Goal: Task Accomplishment & Management: Manage account settings

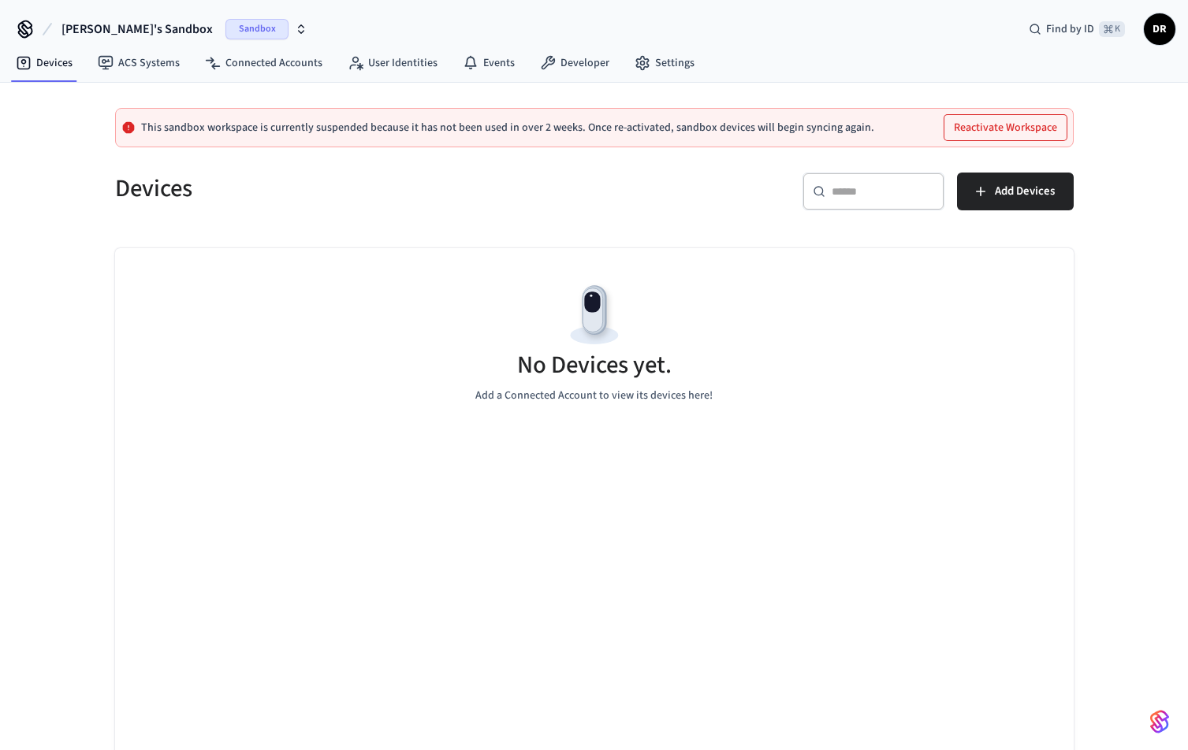
click at [225, 29] on span "Sandbox" at bounding box center [256, 29] width 63 height 20
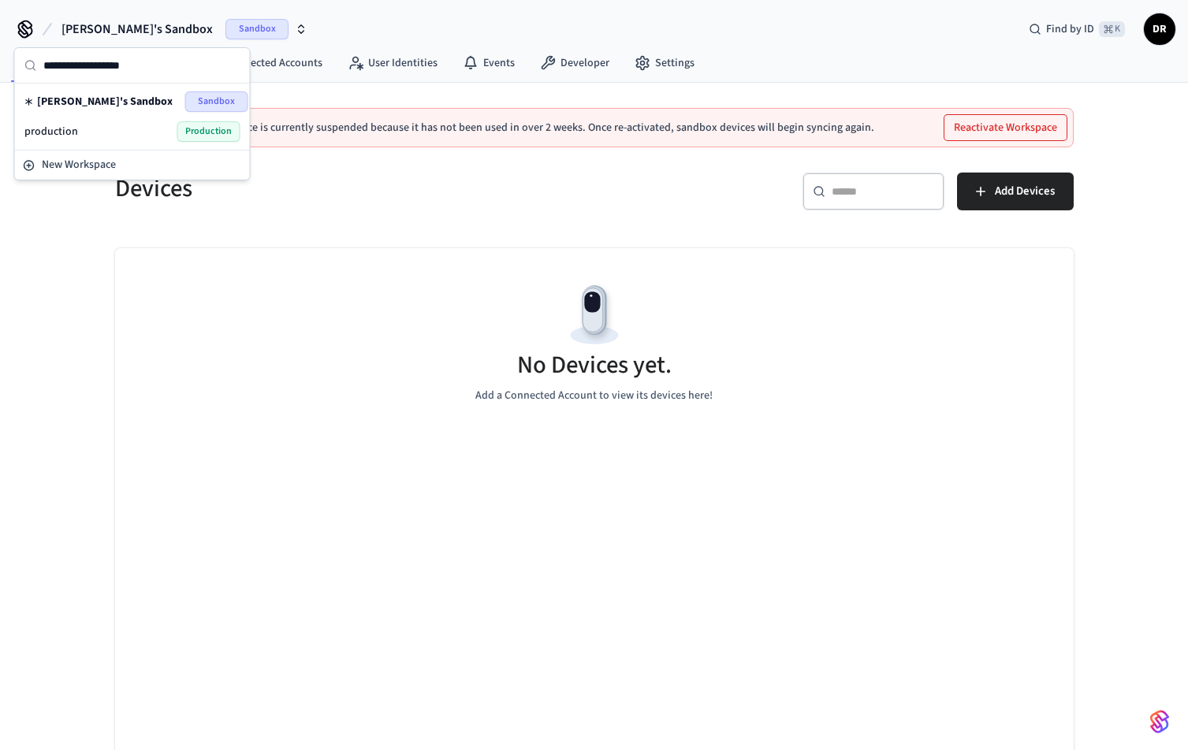
click at [173, 136] on div "production Production" at bounding box center [132, 131] width 216 height 20
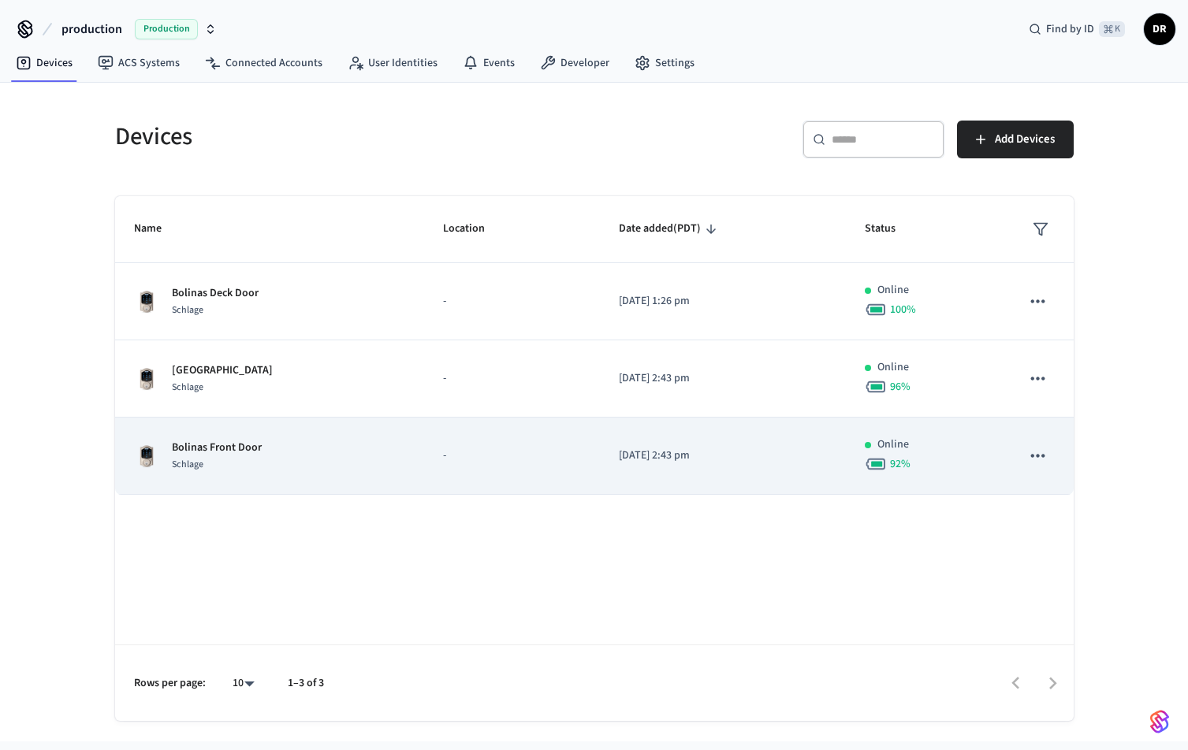
click at [217, 452] on p "Bolinas Front Door" at bounding box center [217, 448] width 90 height 17
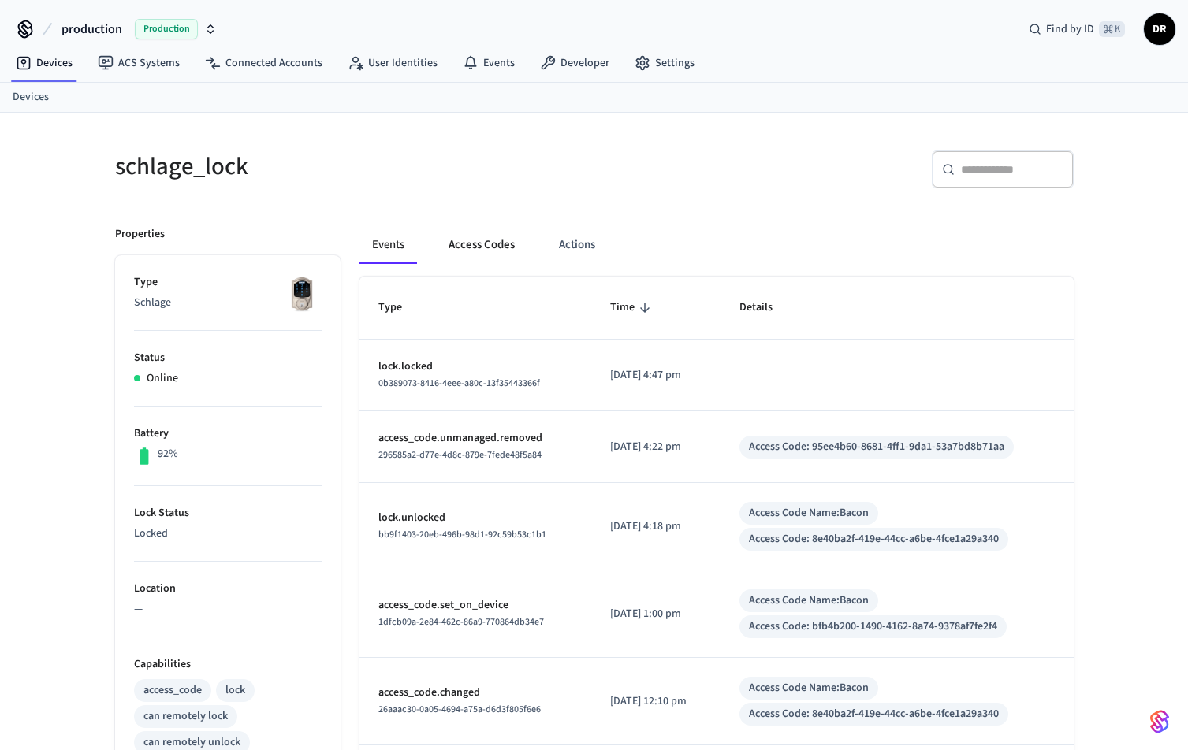
click at [461, 248] on button "Access Codes" at bounding box center [481, 245] width 91 height 38
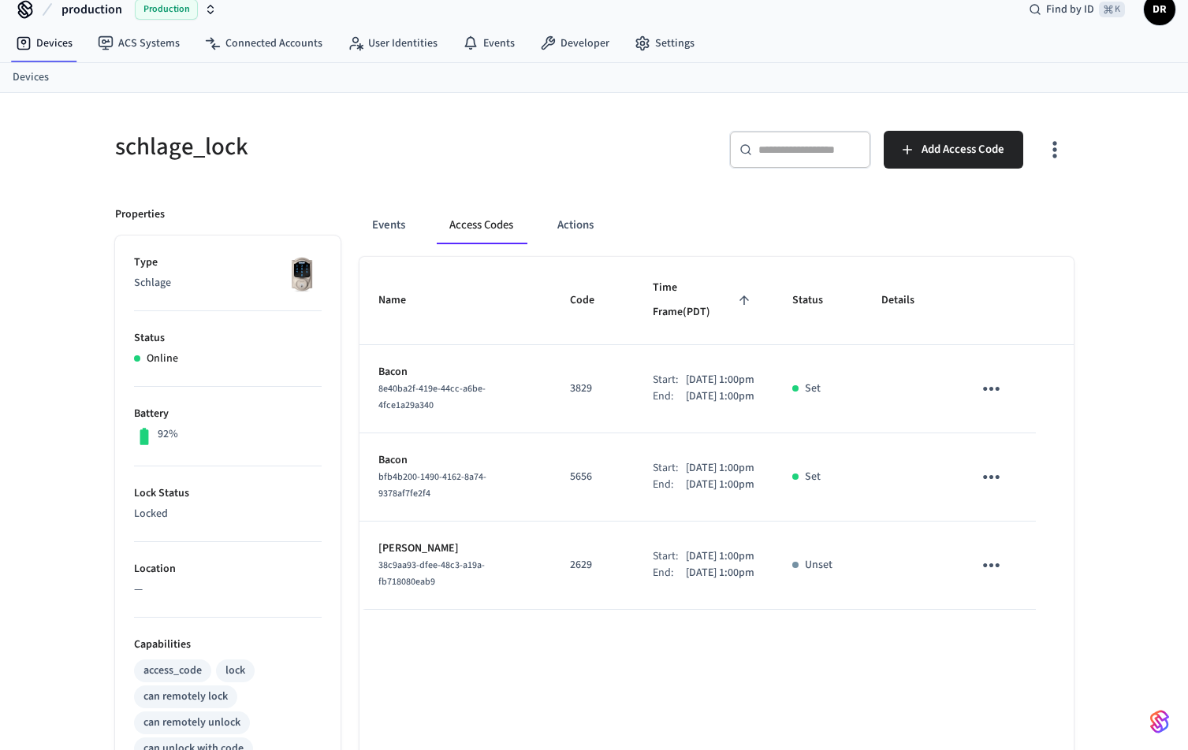
scroll to position [20, 0]
click at [988, 472] on icon "sticky table" at bounding box center [991, 476] width 24 height 24
click at [1018, 568] on li "Delete" at bounding box center [1029, 565] width 75 height 42
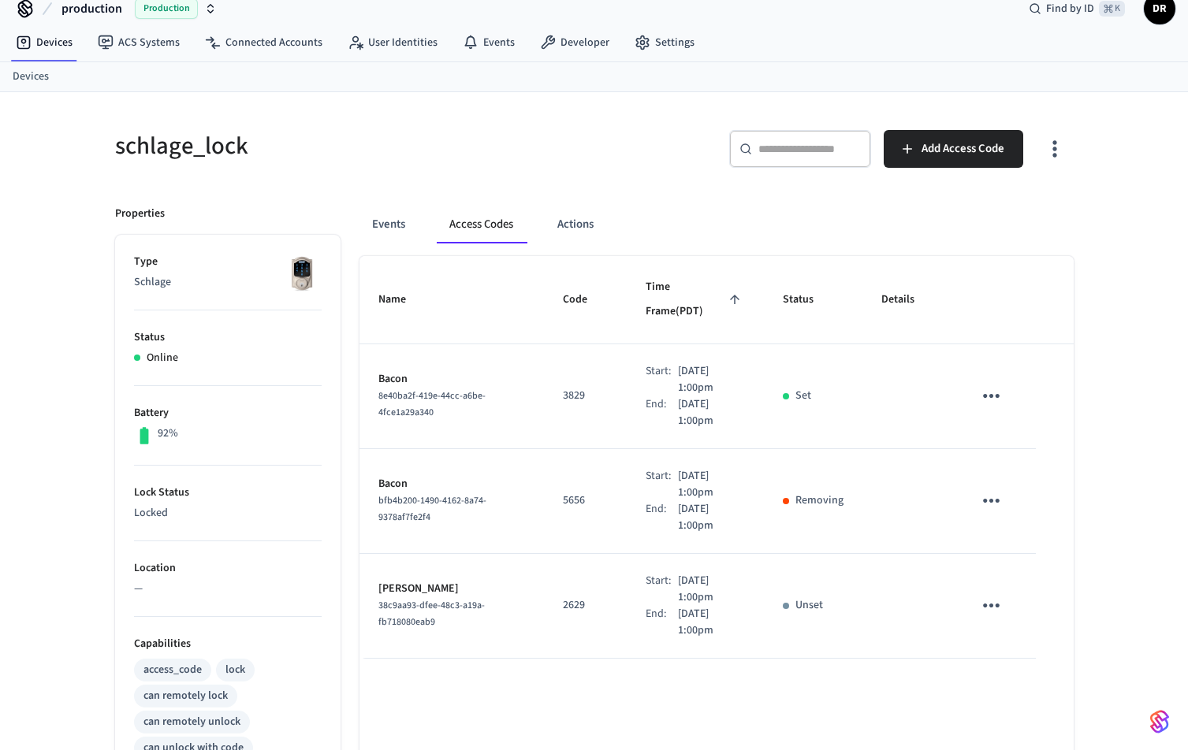
click at [672, 189] on div "Events Access Codes Actions Name Code Time Frame (PDT) Status Details Bacon 8e4…" at bounding box center [706, 657] width 733 height 941
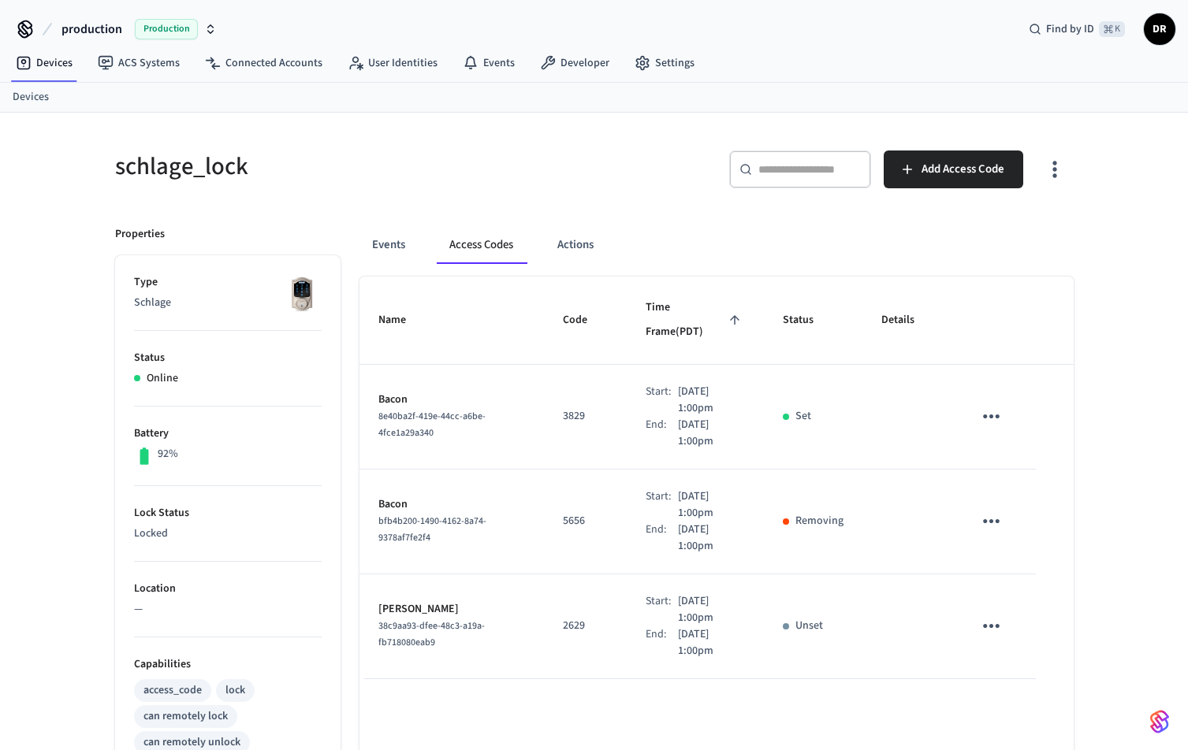
scroll to position [0, 0]
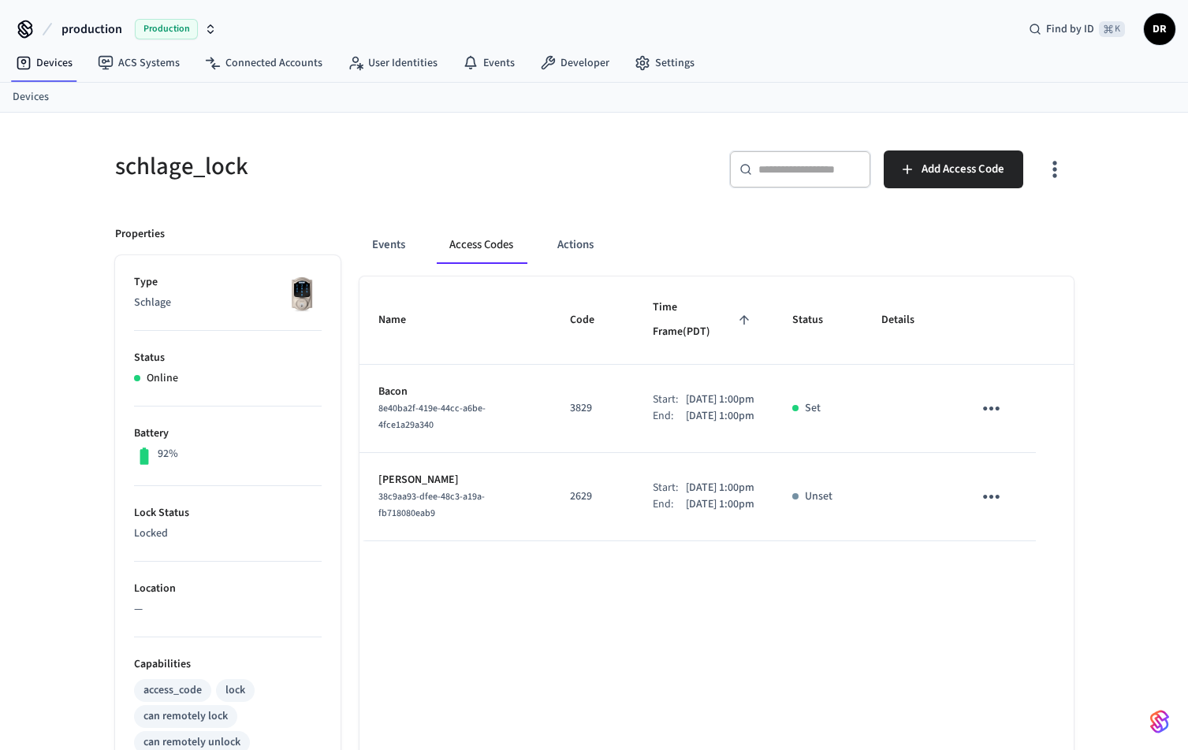
click at [695, 683] on div "Name Code Time Frame (PDT) Status Details Bacon 8e40ba2f-419e-44cc-a6be-4fce1a2…" at bounding box center [716, 713] width 714 height 872
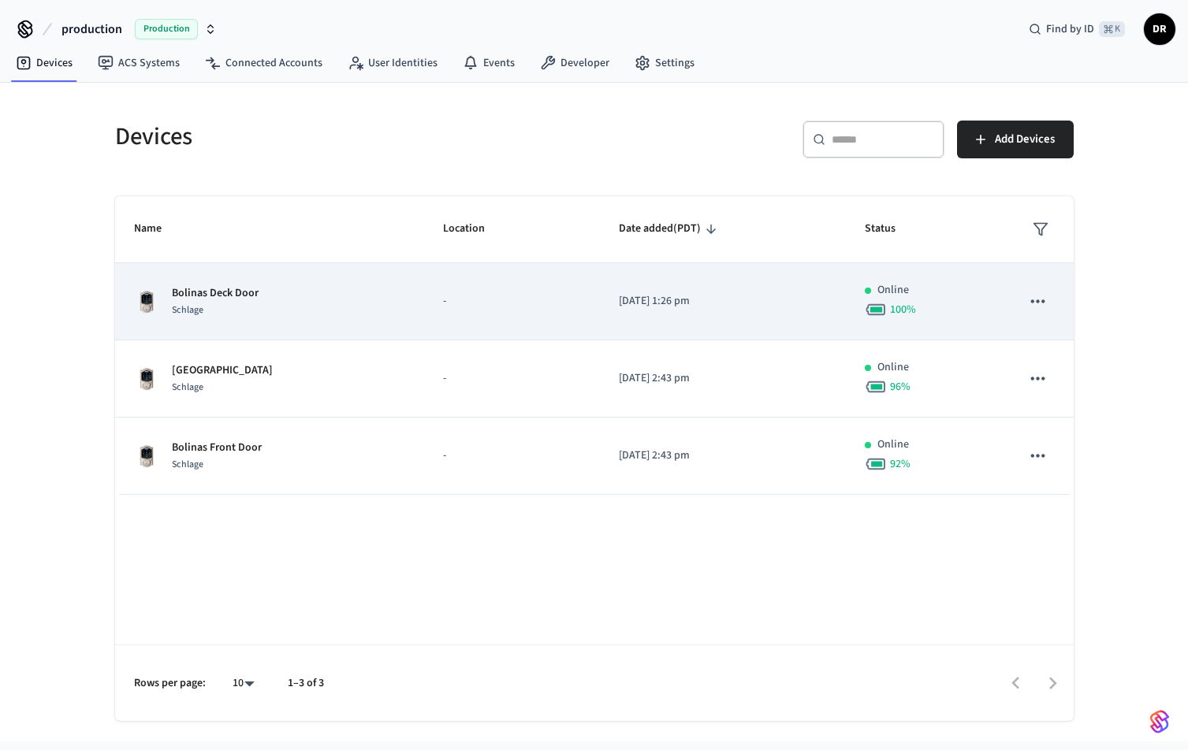
click at [455, 309] on p "-" at bounding box center [512, 301] width 138 height 17
click at [688, 304] on p "[DATE] 1:26 pm" at bounding box center [723, 301] width 208 height 17
click at [239, 295] on p "Bolinas Deck Door" at bounding box center [215, 293] width 87 height 17
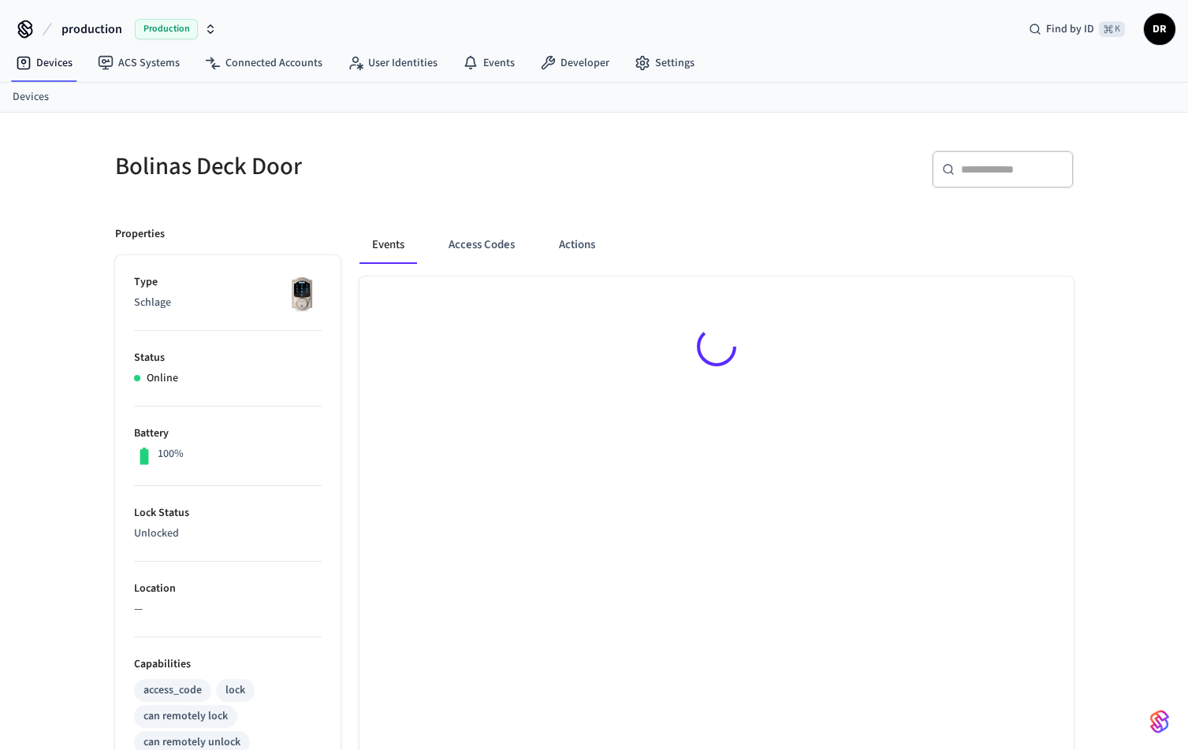
click at [145, 301] on p "Schlage" at bounding box center [228, 303] width 188 height 17
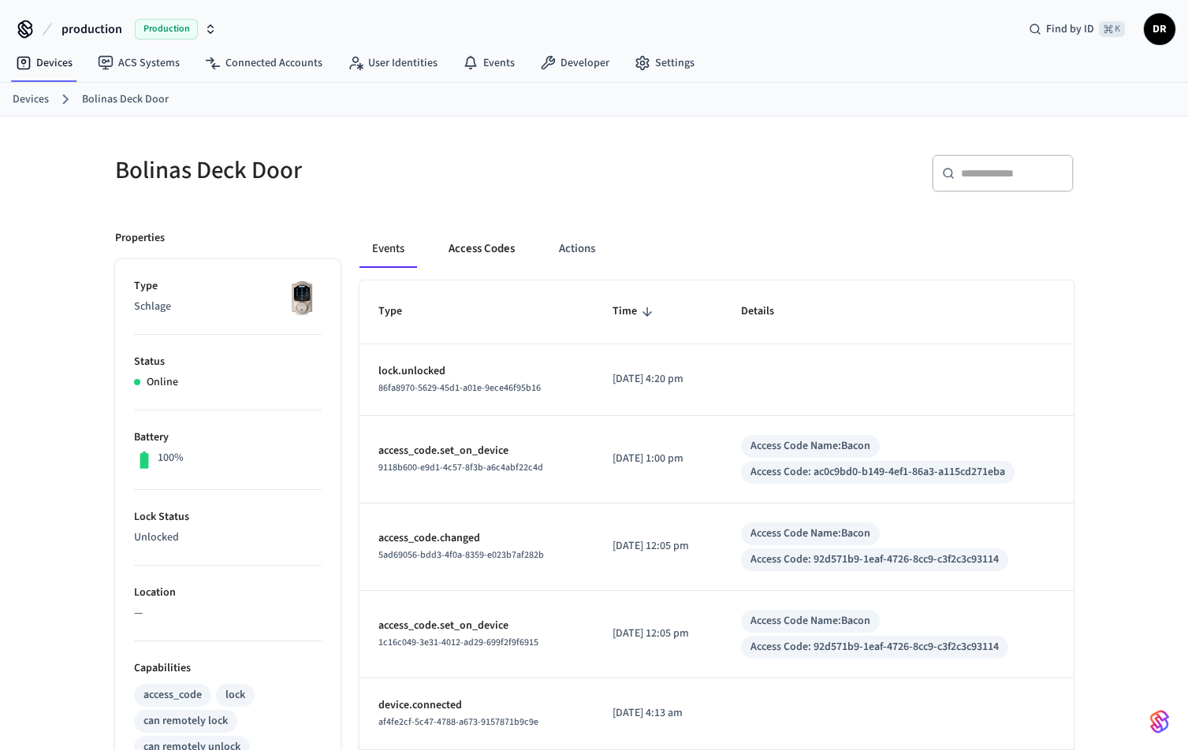
click at [486, 250] on button "Access Codes" at bounding box center [481, 249] width 91 height 38
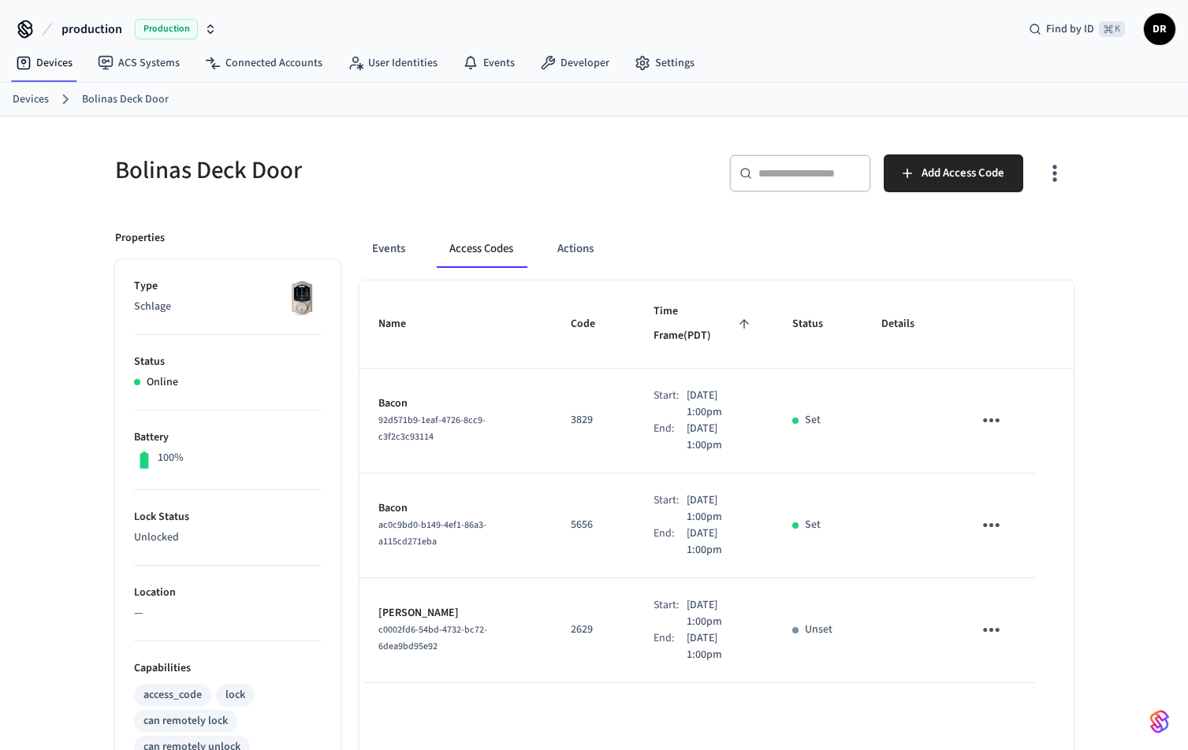
click at [995, 513] on icon "sticky table" at bounding box center [991, 525] width 24 height 24
click at [1008, 584] on icon at bounding box center [1010, 589] width 13 height 13
